Goal: Book appointment/travel/reservation

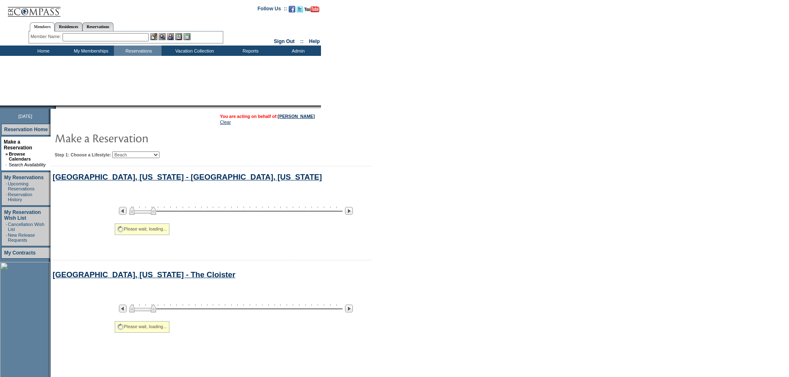
scroll to position [73, 0]
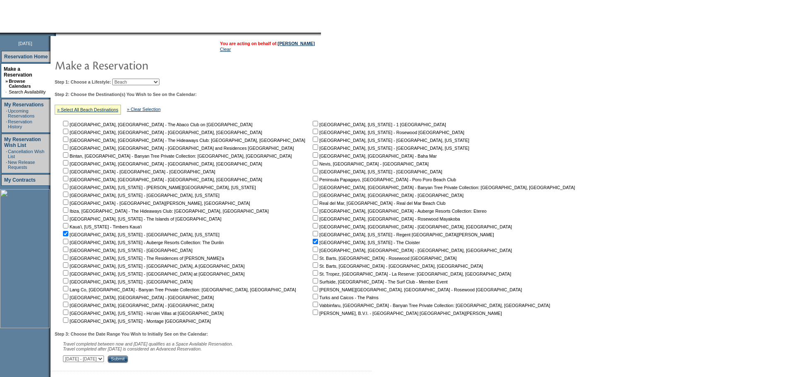
click at [139, 87] on td "Step 1: Choose a Lifestyle: Beach Leisure Metropolitan Mountain OIAL for Advent…" at bounding box center [317, 219] width 528 height 288
click at [144, 84] on select "Beach Leisure Metropolitan Mountain OIAL for Adventure OIAL for Couples OIAL fo…" at bounding box center [135, 82] width 47 height 7
select select "Leisure"
click at [126, 79] on select "Beach Leisure Metropolitan Mountain OIAL for Adventure OIAL for Couples OIAL fo…" at bounding box center [135, 82] width 47 height 7
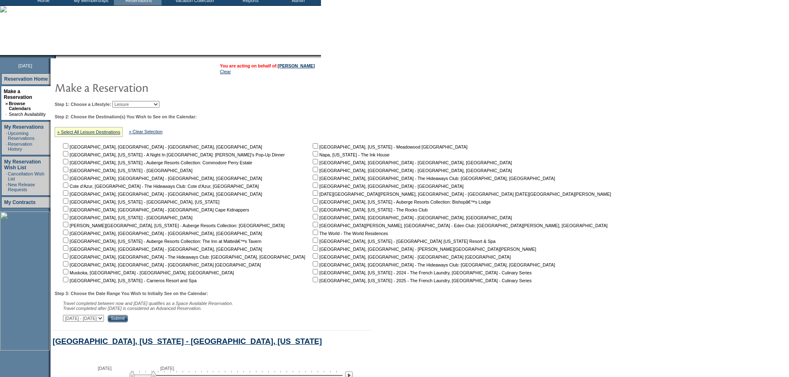
scroll to position [0, 0]
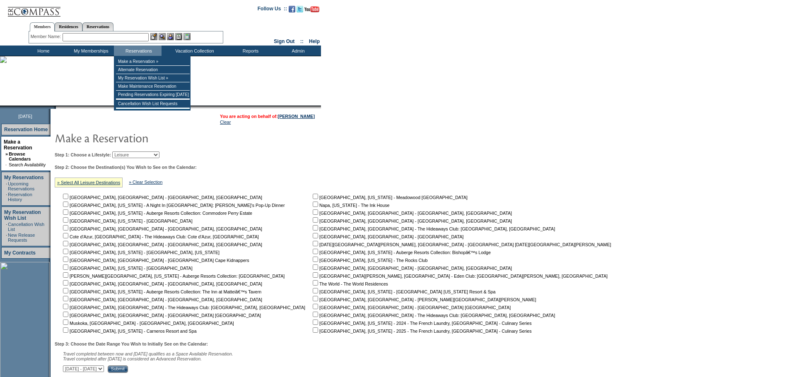
click at [132, 37] on input "text" at bounding box center [106, 37] width 86 height 8
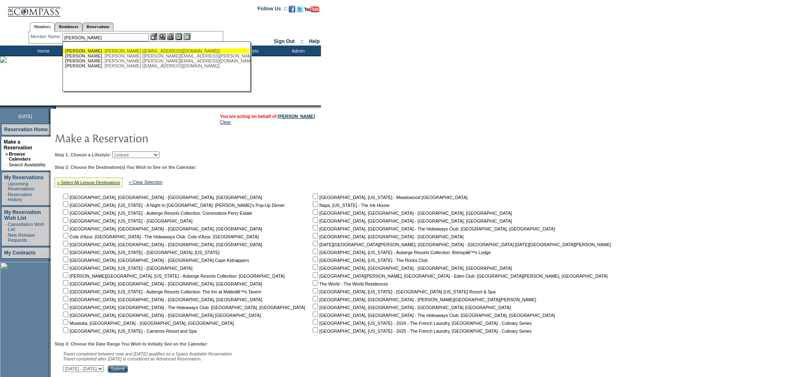
drag, startPoint x: 127, startPoint y: 48, endPoint x: 165, endPoint y: 45, distance: 37.8
click at [127, 48] on div "[PERSON_NAME] ([EMAIL_ADDRESS][DOMAIN_NAME])" at bounding box center [156, 50] width 182 height 5
type input "[PERSON_NAME] ([EMAIL_ADDRESS][DOMAIN_NAME])"
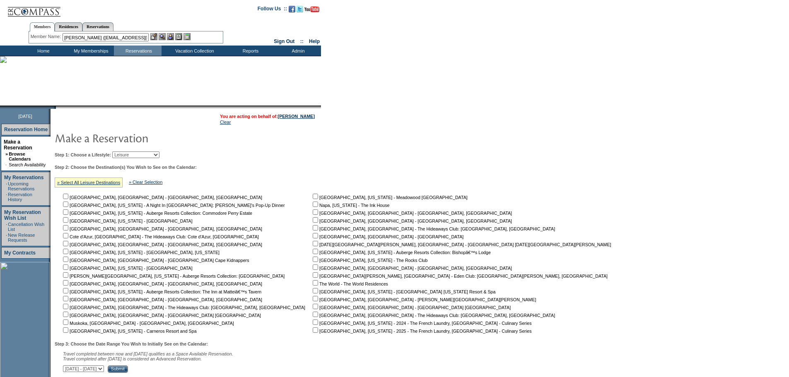
click at [173, 36] on img at bounding box center [170, 36] width 7 height 7
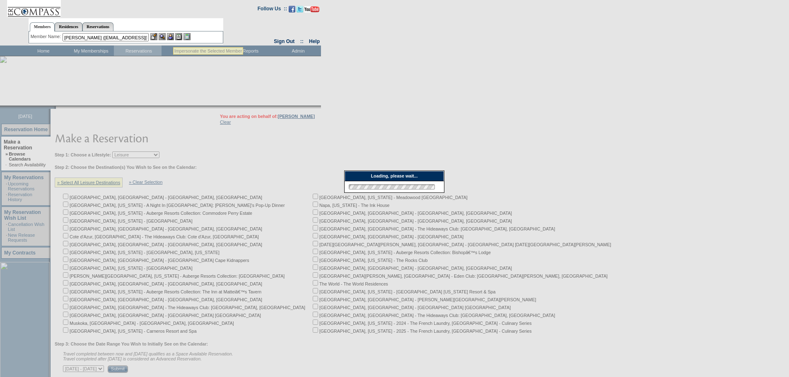
click at [161, 36] on img at bounding box center [162, 36] width 7 height 7
